Goal: Information Seeking & Learning: Learn about a topic

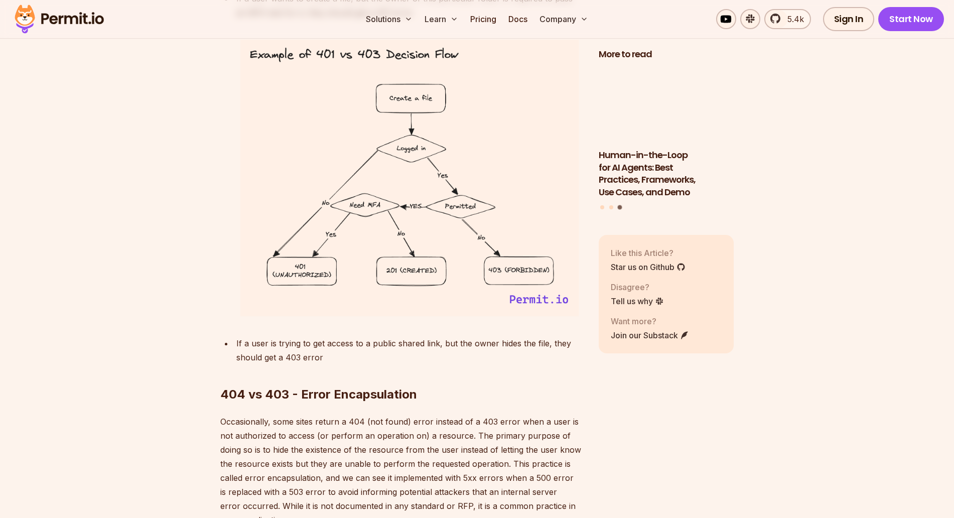
scroll to position [3525, 0]
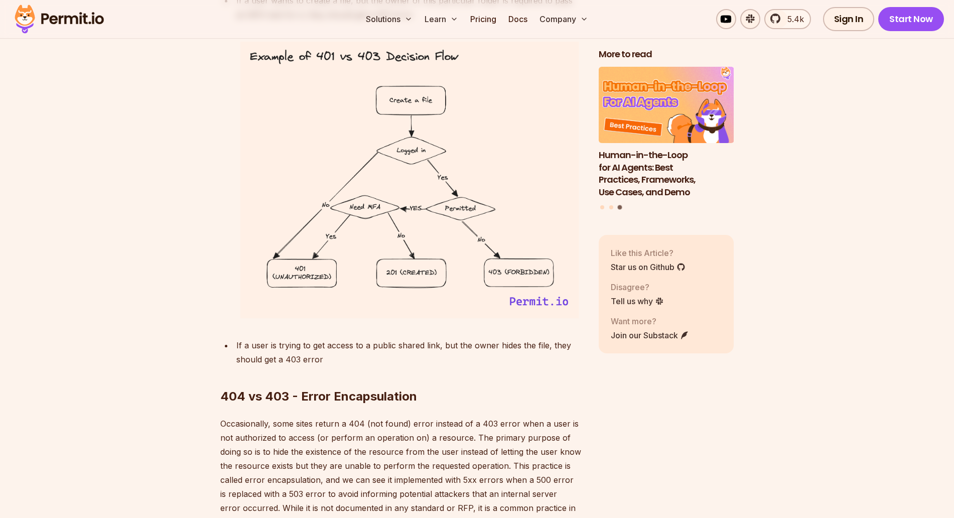
click at [411, 367] on h2 "404 vs 403 - Error Encapsulation" at bounding box center [401, 376] width 362 height 56
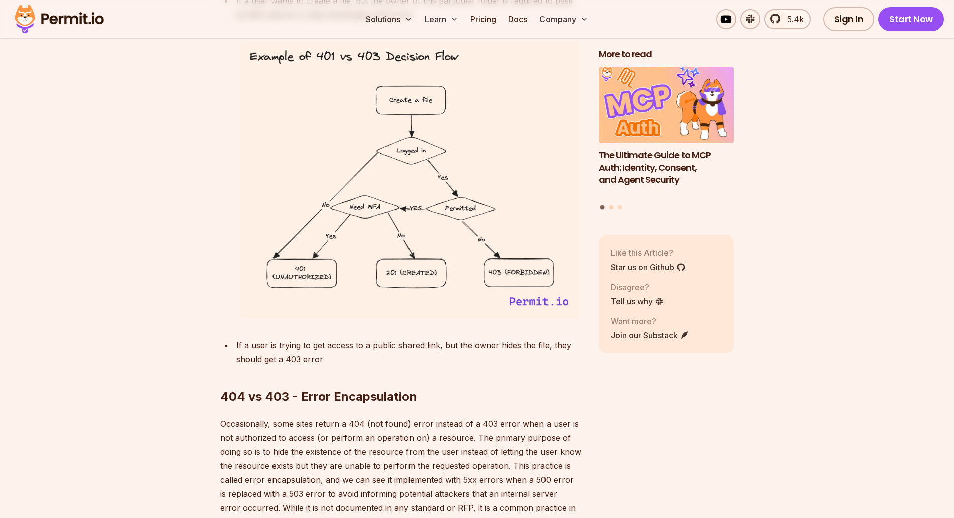
click at [610, 208] on button "Go to slide 2" at bounding box center [611, 207] width 4 height 4
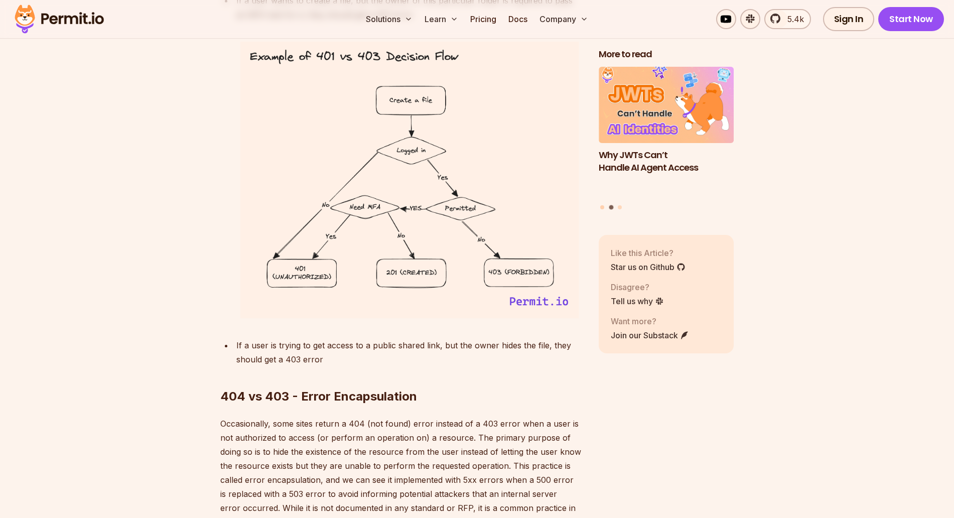
click at [602, 206] on button "Go to slide 1" at bounding box center [602, 207] width 4 height 4
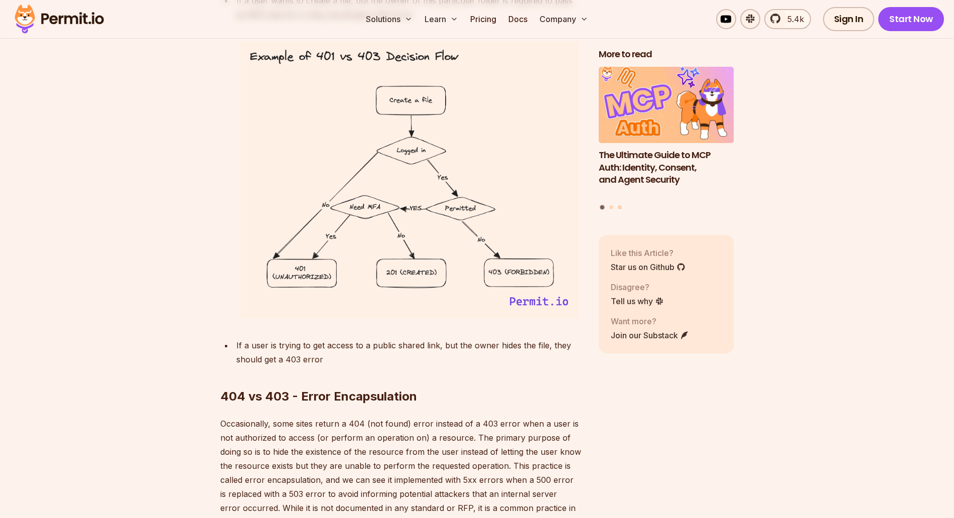
click at [620, 207] on button "Go to slide 3" at bounding box center [620, 207] width 4 height 4
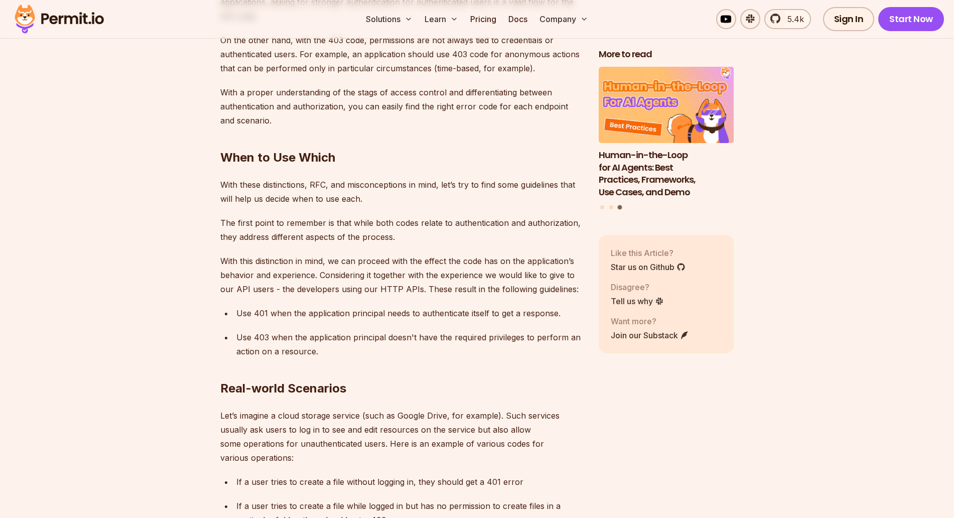
scroll to position [2979, 0]
